Goal: Information Seeking & Learning: Find specific fact

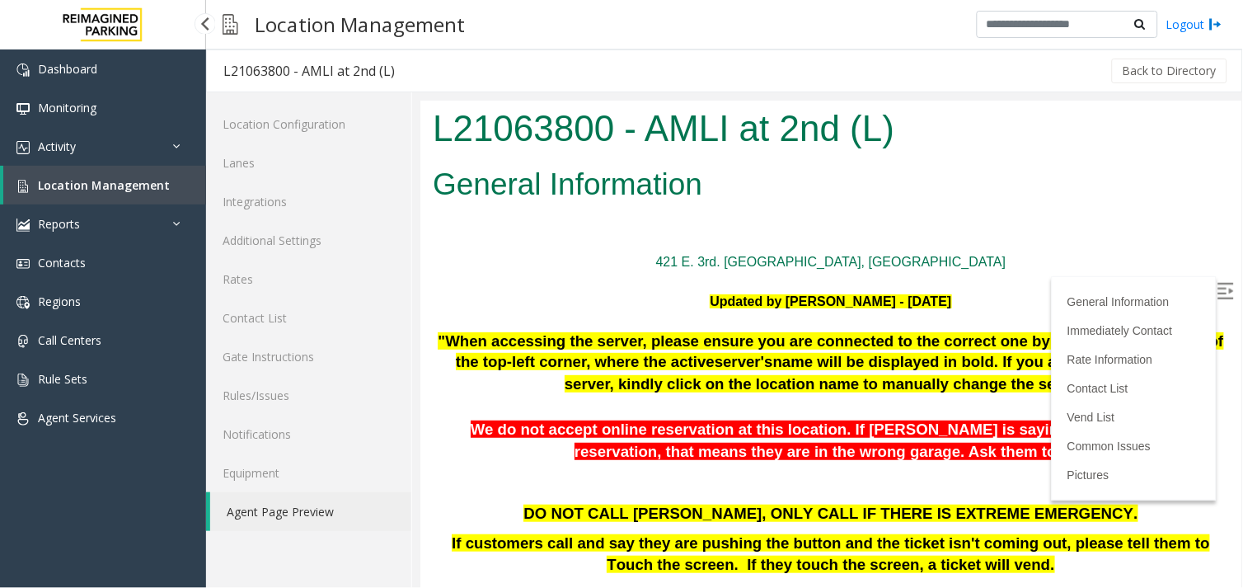
click at [73, 178] on span "Location Management" at bounding box center [104, 185] width 132 height 16
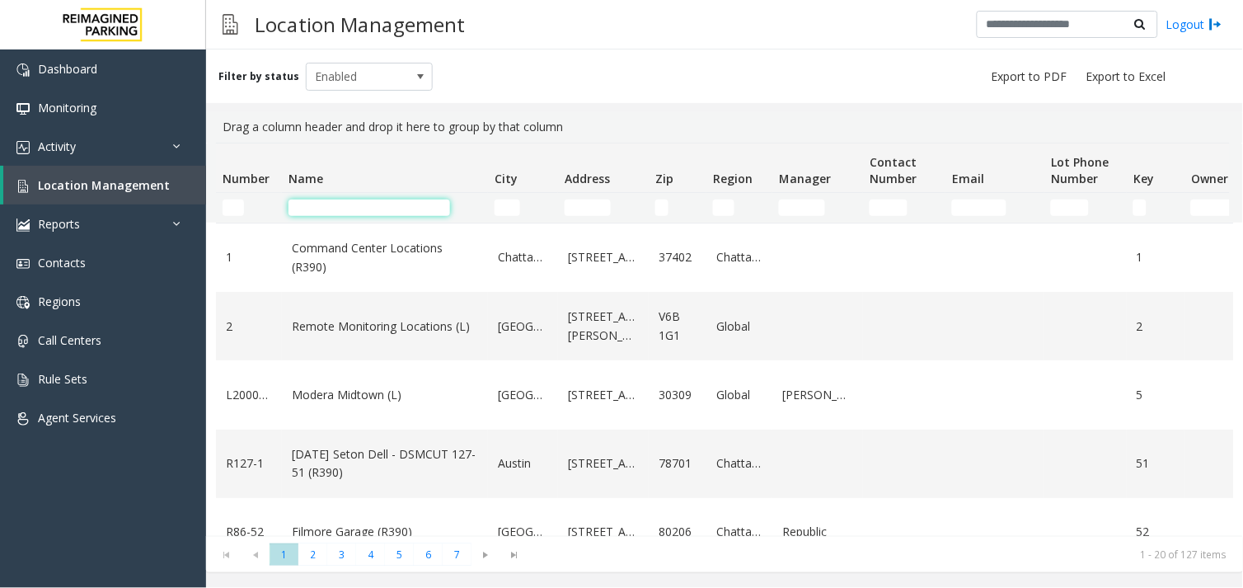
click at [331, 208] on input "Name Filter" at bounding box center [370, 208] width 162 height 16
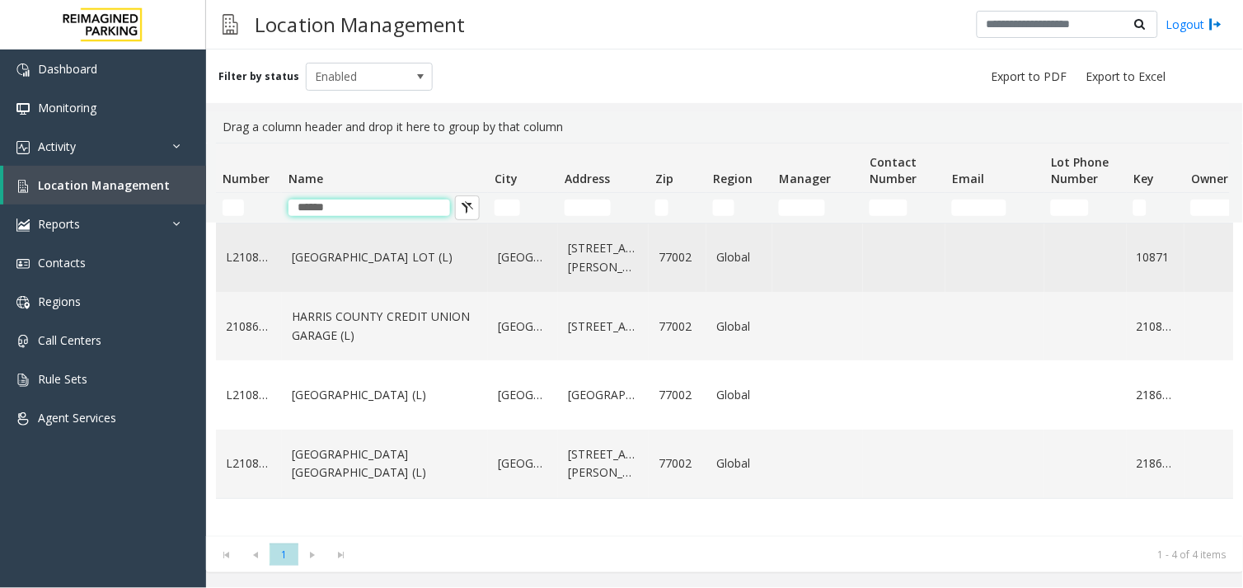
type input "******"
click at [366, 266] on link "[GEOGRAPHIC_DATA] LOT (L)" at bounding box center [385, 257] width 186 height 18
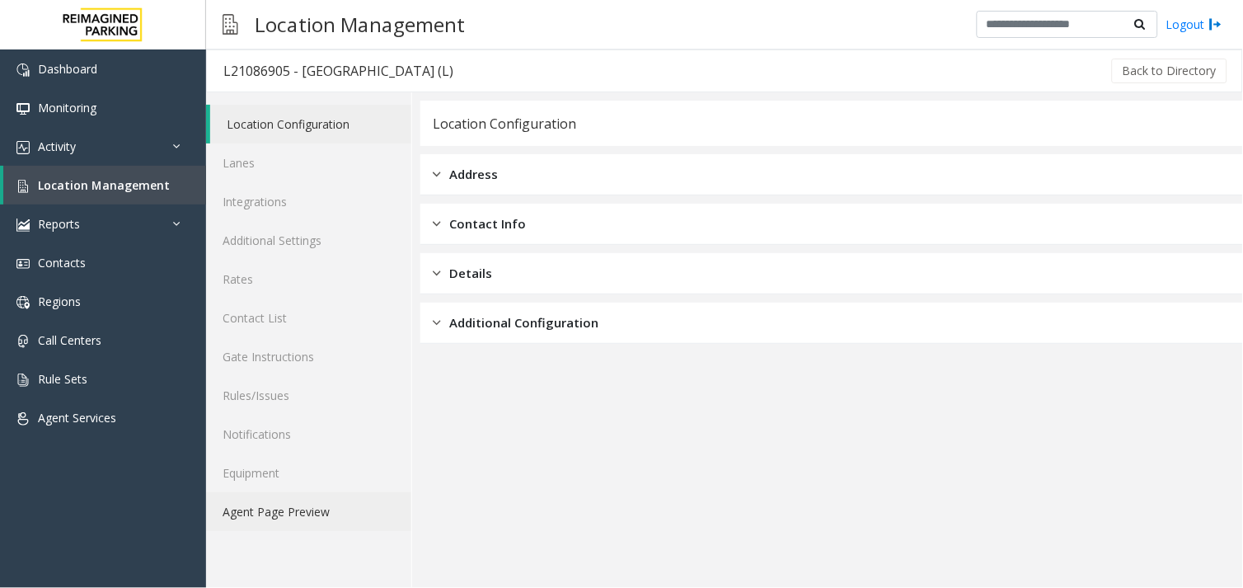
click at [320, 507] on link "Agent Page Preview" at bounding box center [308, 511] width 205 height 39
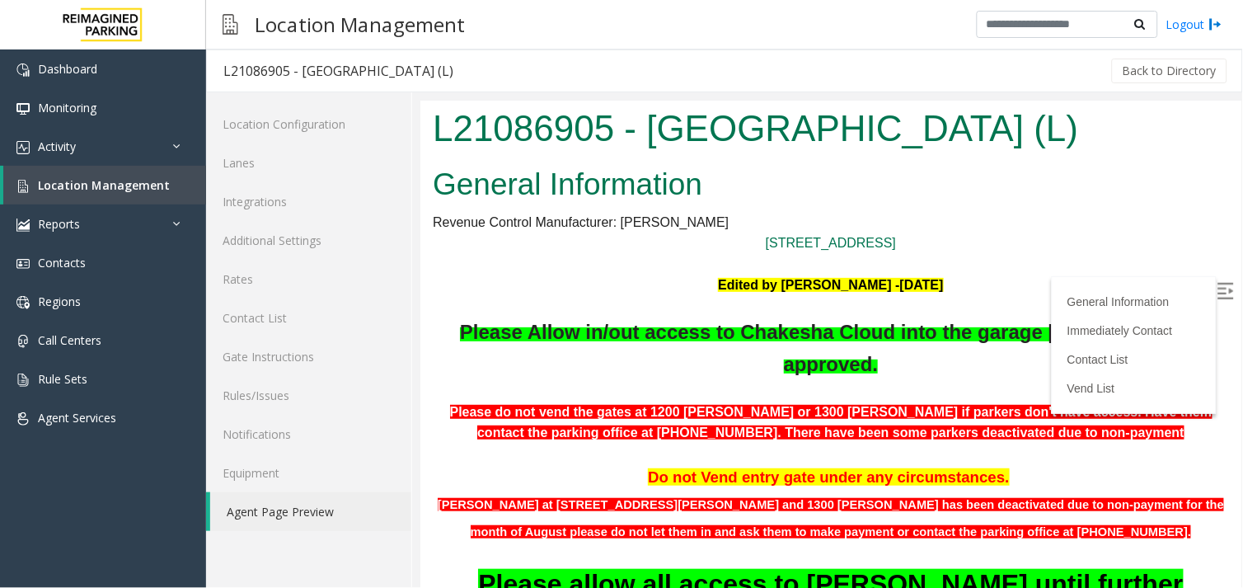
click at [1217, 287] on img at bounding box center [1225, 290] width 16 height 16
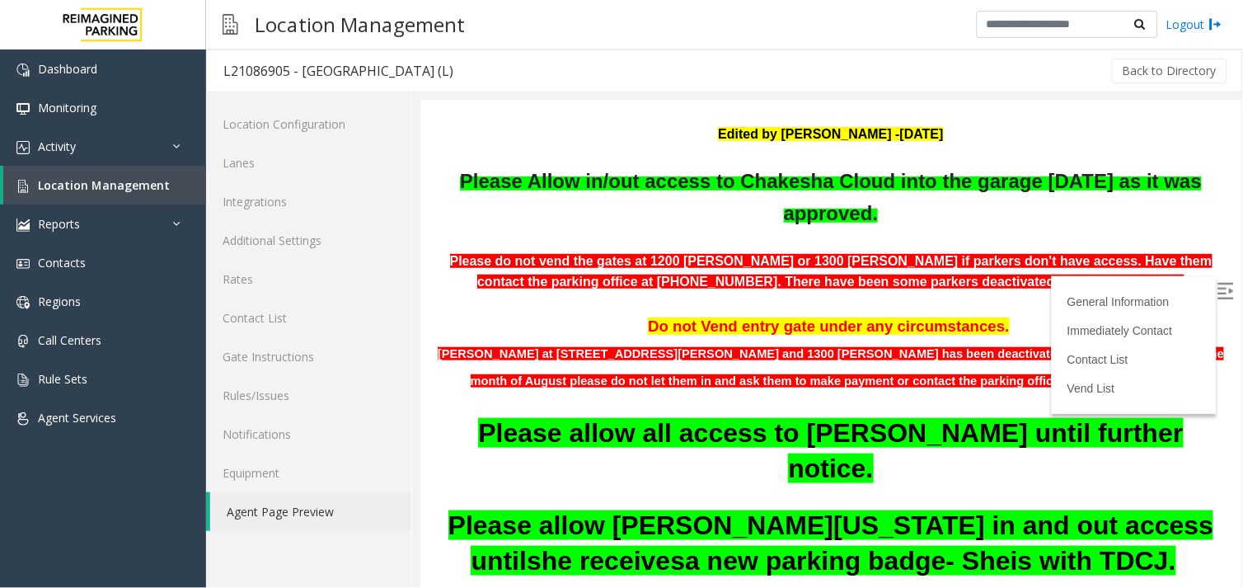
scroll to position [183, 0]
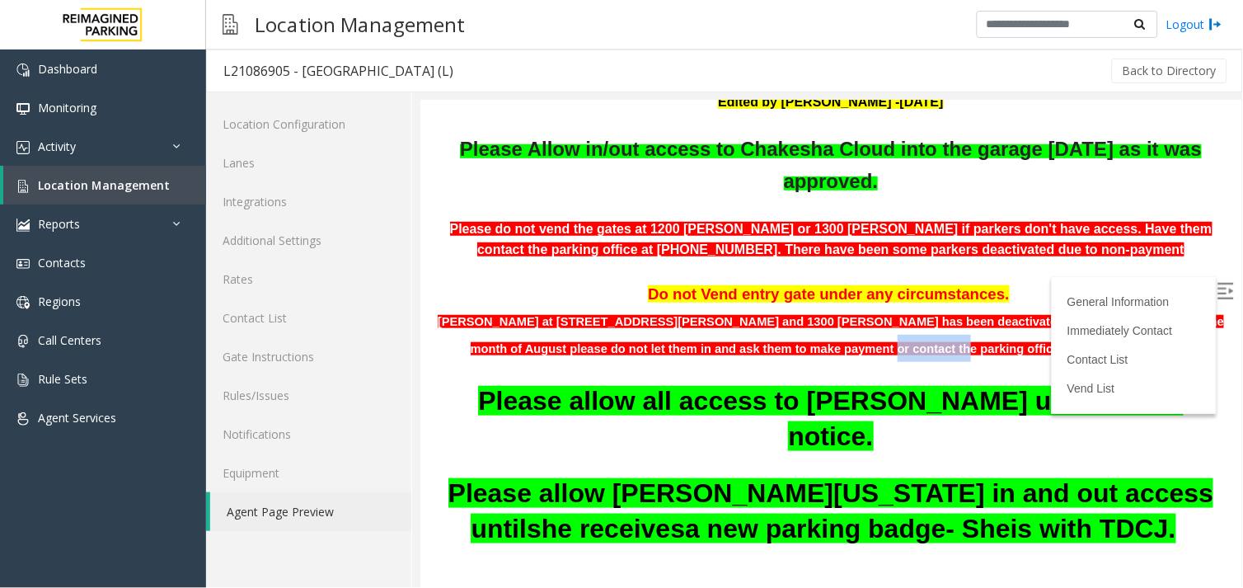
drag, startPoint x: 890, startPoint y: 405, endPoint x: 968, endPoint y: 402, distance: 78.4
click at [968, 362] on p "[PERSON_NAME] at [STREET_ADDRESS][PERSON_NAME] and 1300 [PERSON_NAME] has been …" at bounding box center [830, 334] width 797 height 55
drag, startPoint x: 968, startPoint y: 402, endPoint x: 1013, endPoint y: 402, distance: 45.4
click at [1013, 362] on p "[PERSON_NAME] at [STREET_ADDRESS][PERSON_NAME] and 1300 [PERSON_NAME] has been …" at bounding box center [830, 334] width 797 height 55
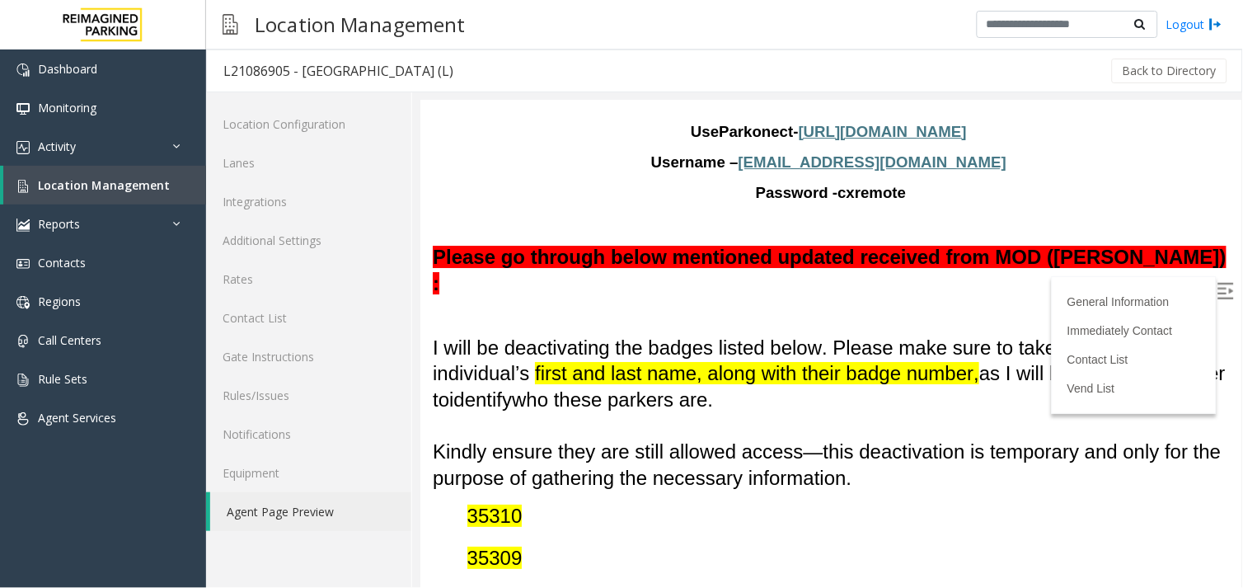
scroll to position [1282, 0]
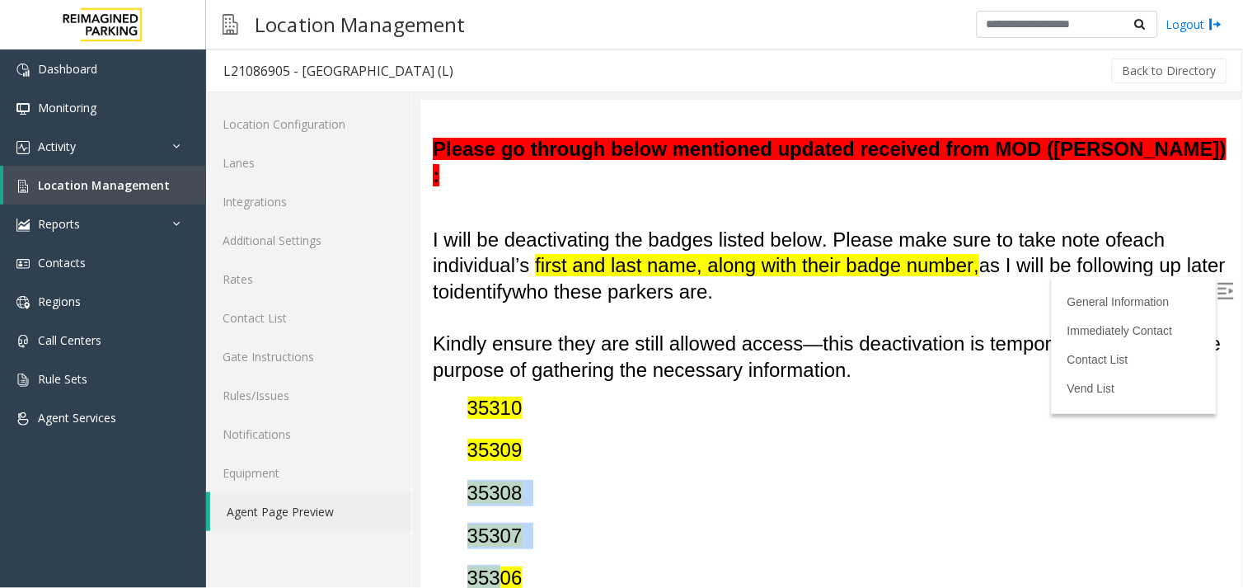
drag, startPoint x: 436, startPoint y: 432, endPoint x: 495, endPoint y: 517, distance: 103.2
click at [495, 517] on div "Please go through below mentioned updated received from MOD ([PERSON_NAME] ) : …" at bounding box center [830, 490] width 797 height 710
drag, startPoint x: 495, startPoint y: 517, endPoint x: 656, endPoint y: 483, distance: 164.3
click at [656, 522] on p "35307" at bounding box center [848, 535] width 762 height 26
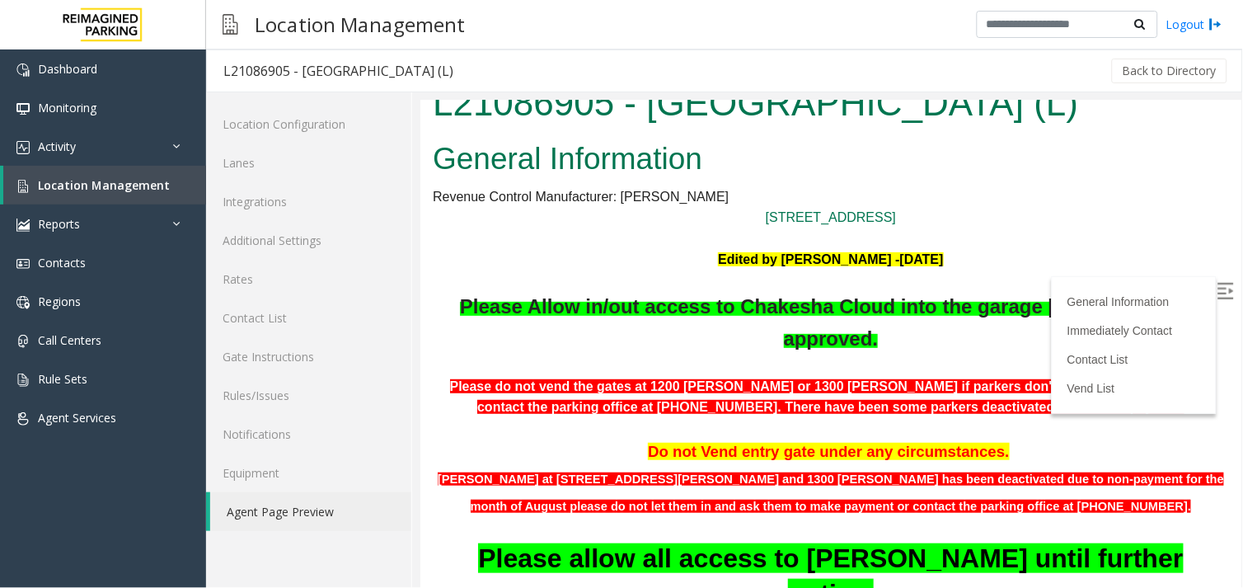
scroll to position [0, 0]
